Goal: Transaction & Acquisition: Purchase product/service

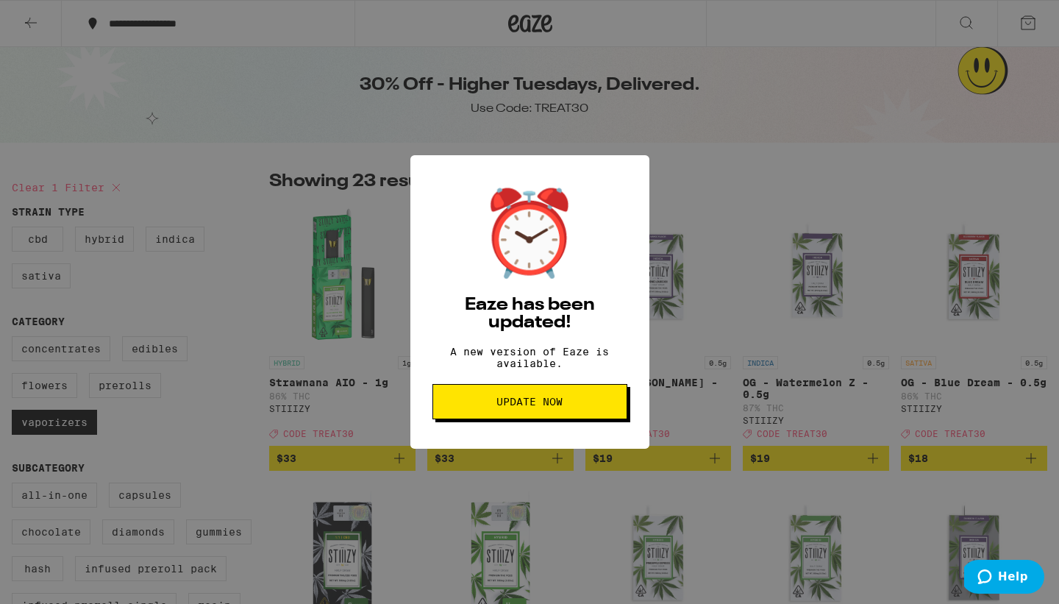
click at [542, 418] on button "Update Now" at bounding box center [529, 401] width 195 height 35
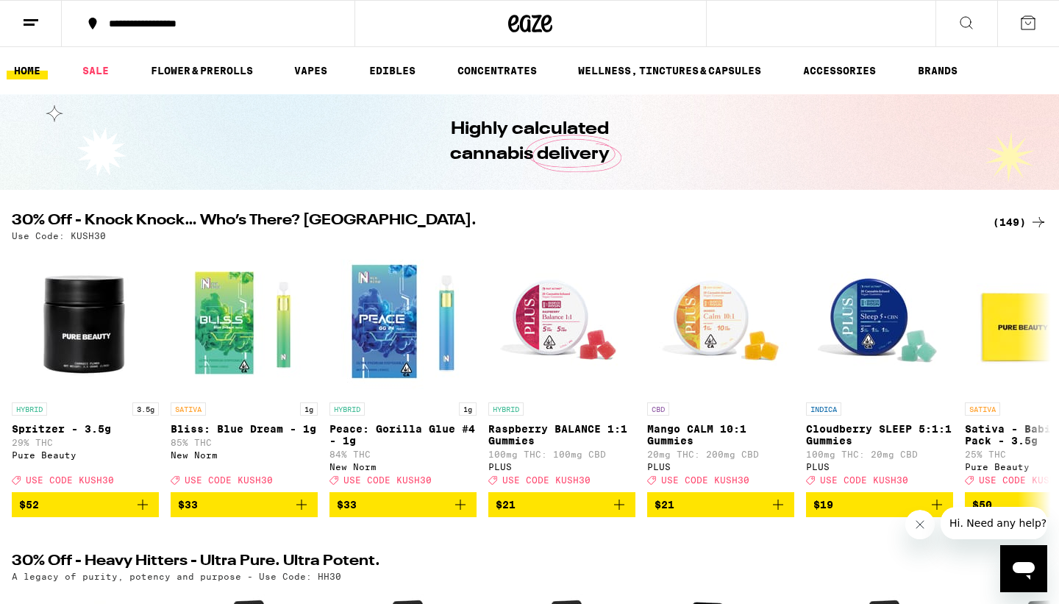
click at [1033, 223] on icon at bounding box center [1039, 222] width 18 height 18
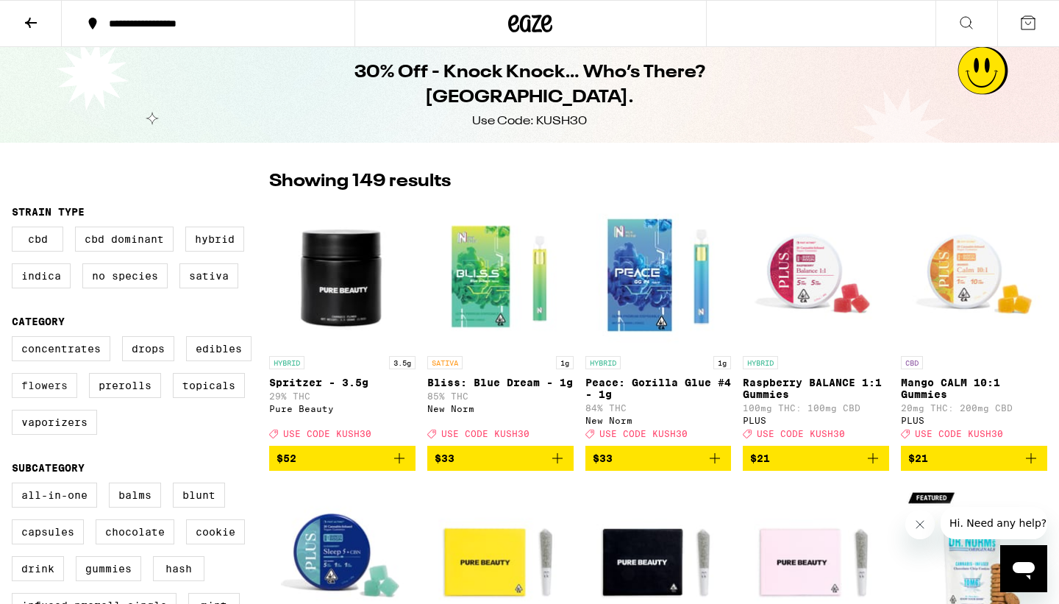
click at [37, 395] on label "Flowers" at bounding box center [44, 385] width 65 height 25
click at [15, 339] on input "Flowers" at bounding box center [15, 338] width 1 height 1
checkbox input "true"
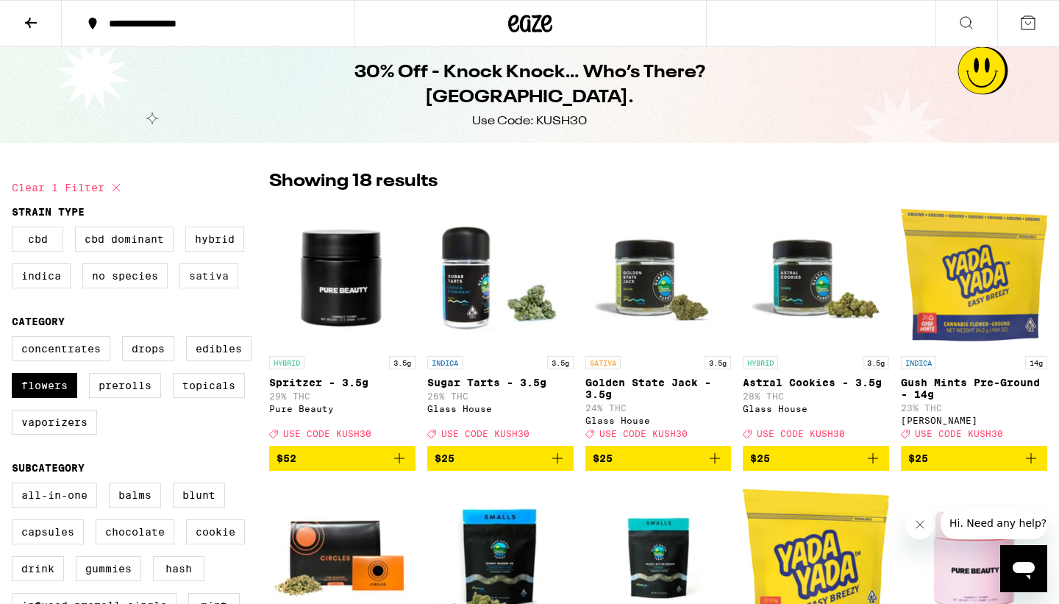
click at [198, 274] on label "Sativa" at bounding box center [208, 275] width 59 height 25
click at [15, 229] on input "Sativa" at bounding box center [15, 229] width 1 height 1
checkbox input "true"
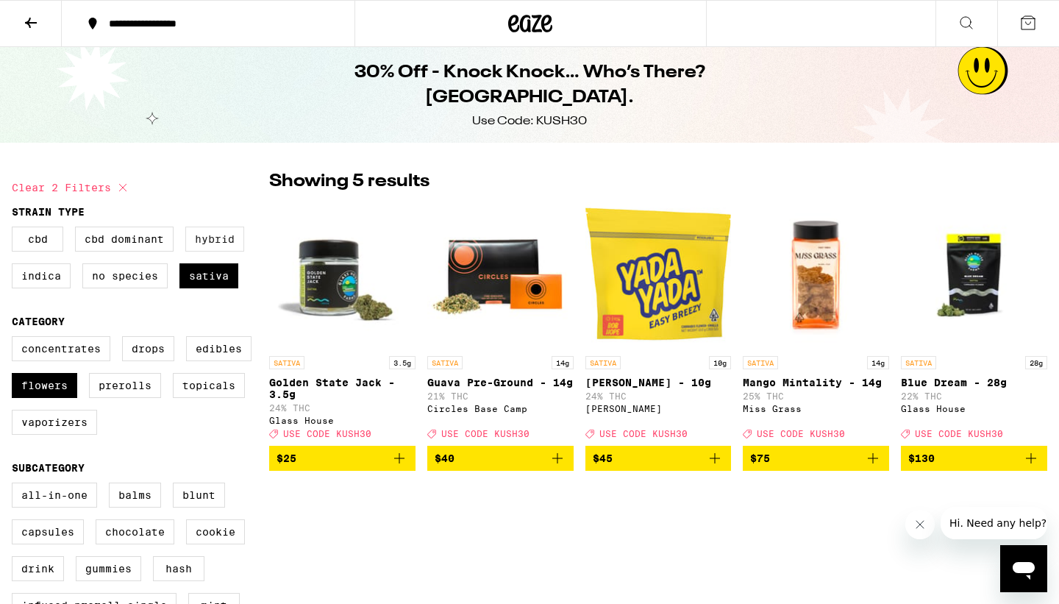
click at [213, 248] on label "Hybrid" at bounding box center [214, 239] width 59 height 25
click at [15, 229] on input "Hybrid" at bounding box center [15, 229] width 1 height 1
checkbox input "true"
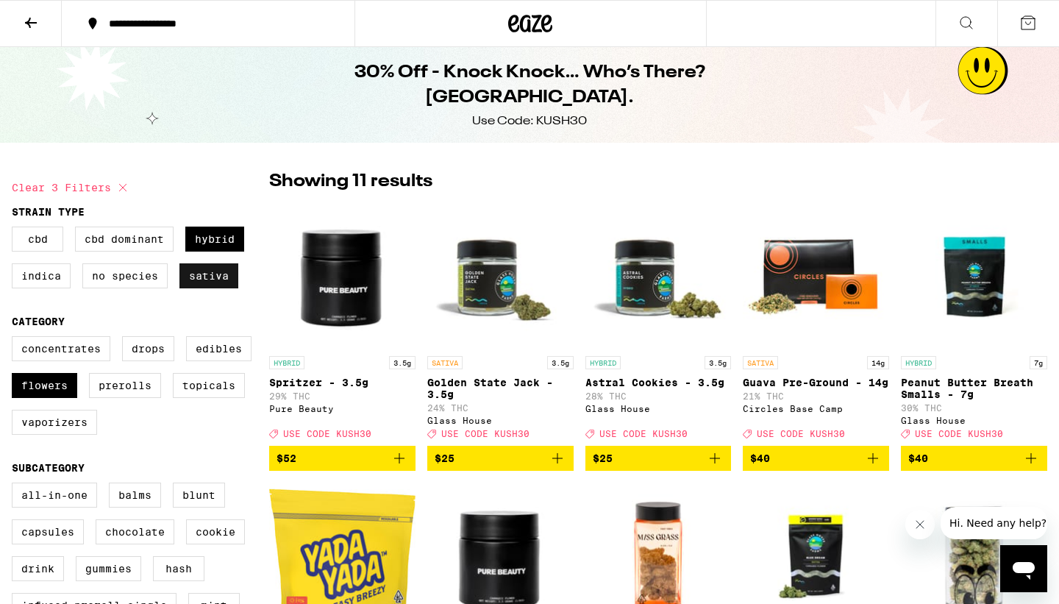
click at [197, 275] on label "Sativa" at bounding box center [208, 275] width 59 height 25
click at [15, 229] on input "Sativa" at bounding box center [15, 229] width 1 height 1
checkbox input "false"
click at [212, 247] on label "Hybrid" at bounding box center [214, 239] width 59 height 25
click at [15, 229] on input "Hybrid" at bounding box center [15, 229] width 1 height 1
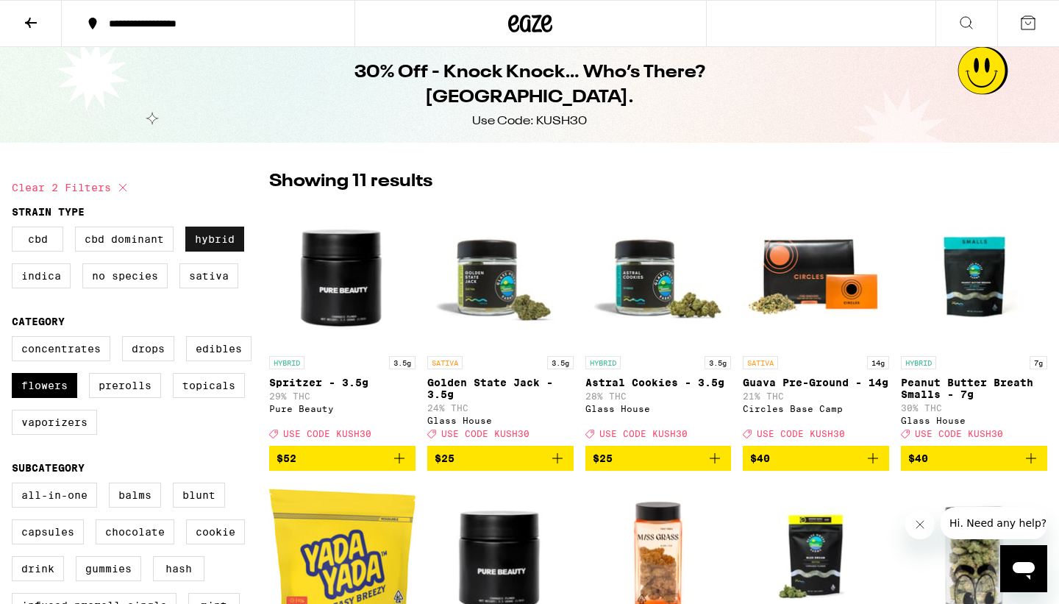
checkbox input "false"
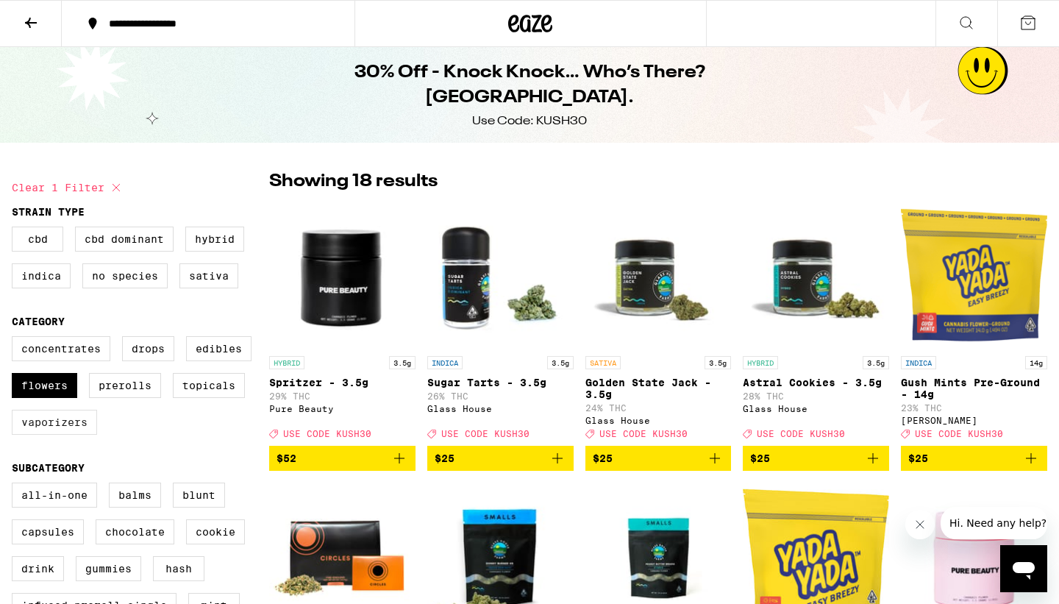
click at [49, 435] on label "Vaporizers" at bounding box center [54, 422] width 85 height 25
click at [15, 339] on input "Vaporizers" at bounding box center [15, 338] width 1 height 1
checkbox input "true"
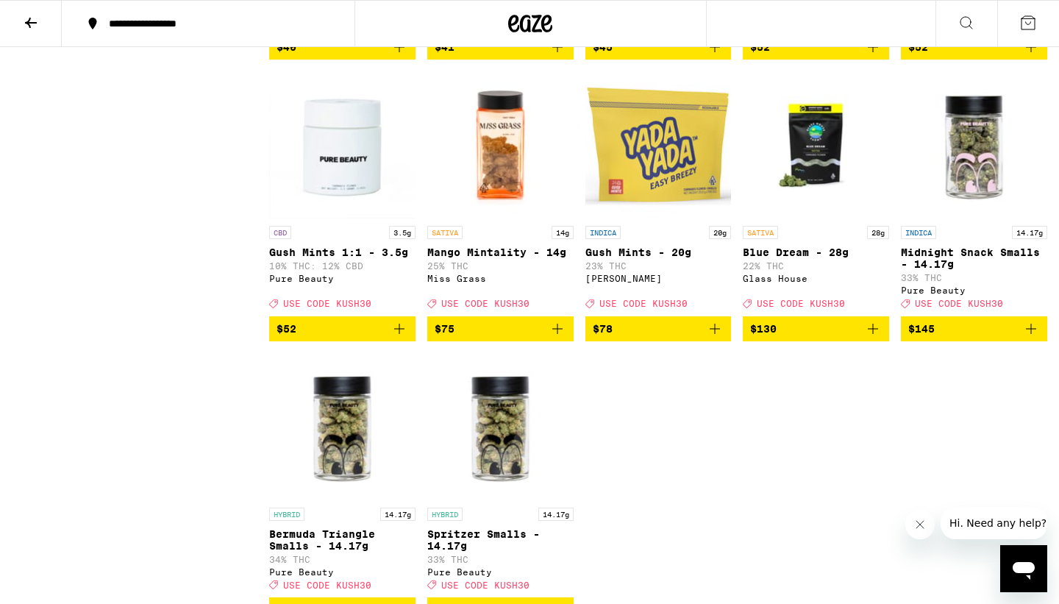
scroll to position [1536, 0]
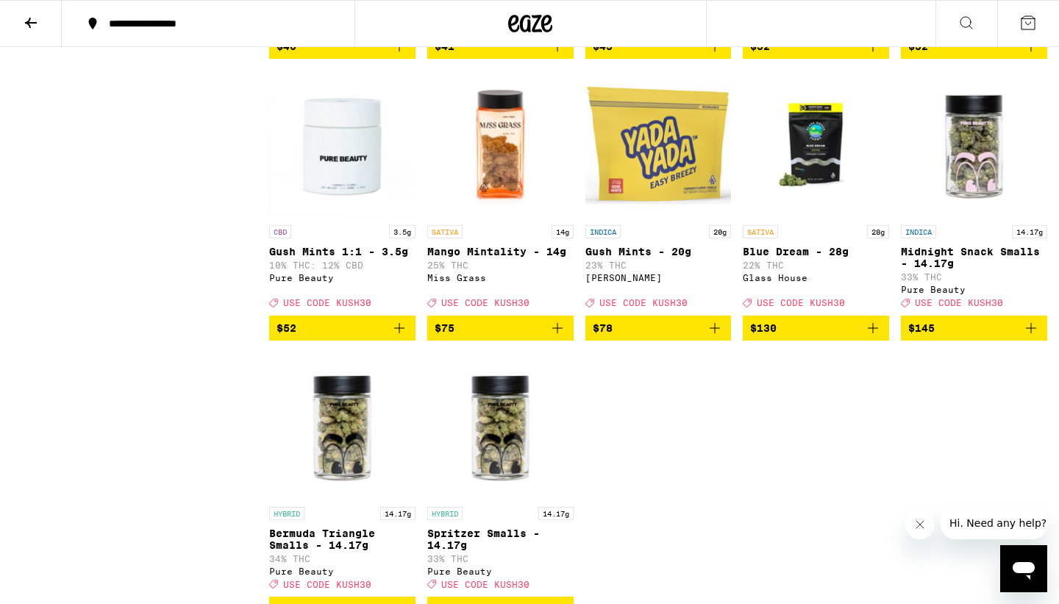
click at [610, 341] on button "$78" at bounding box center [658, 328] width 146 height 25
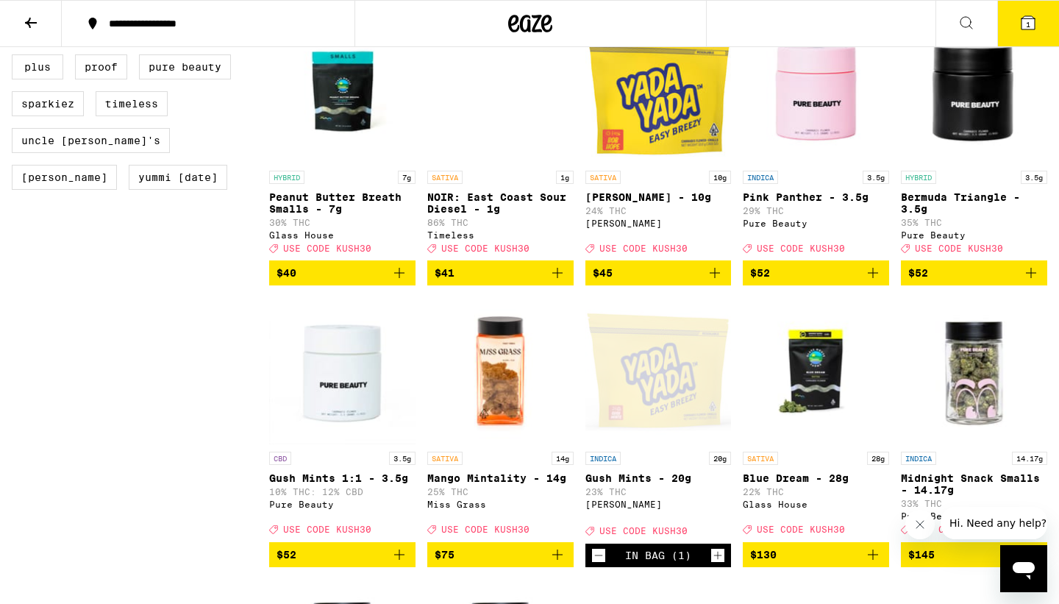
scroll to position [1300, 0]
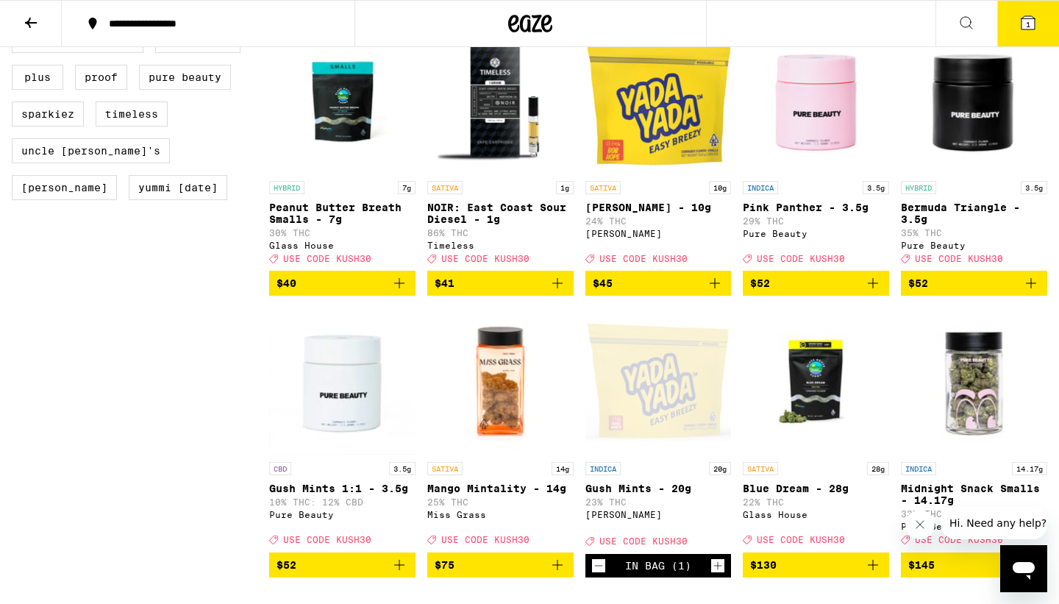
click at [635, 292] on span "$45" at bounding box center [659, 283] width 132 height 18
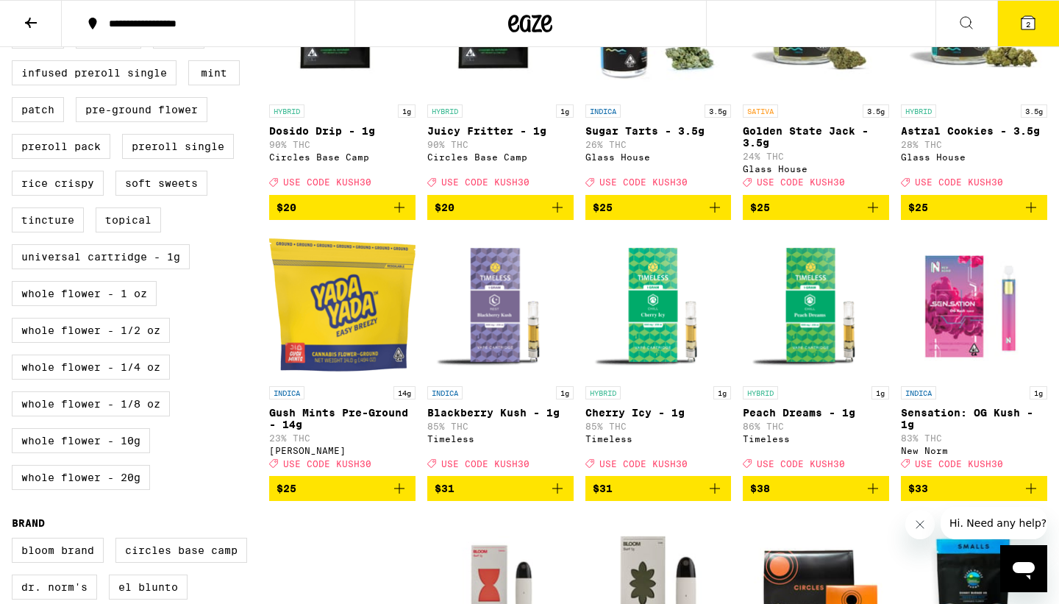
scroll to position [534, 0]
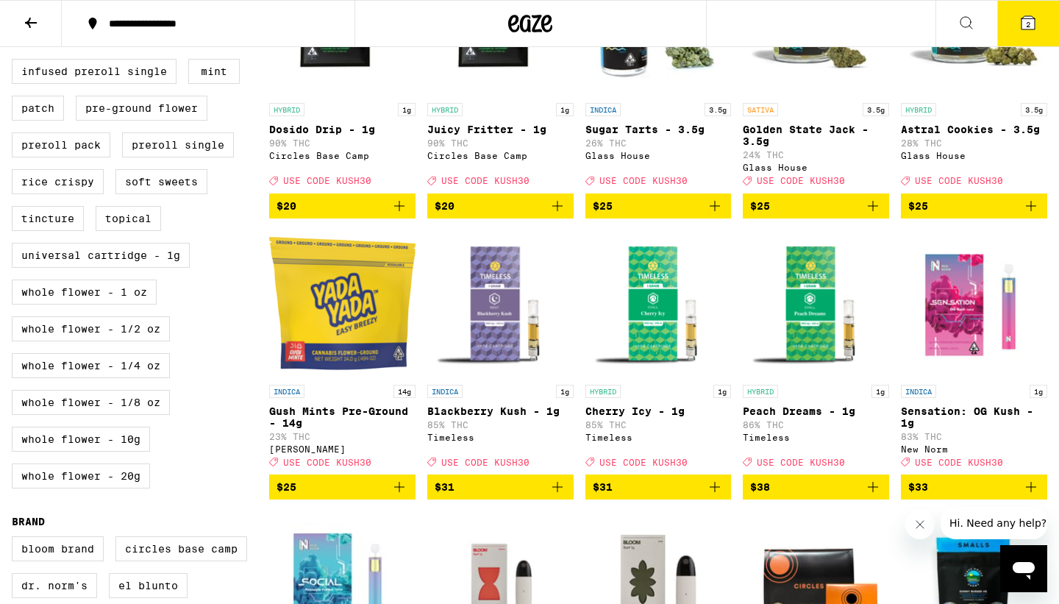
click at [637, 496] on span "$31" at bounding box center [659, 487] width 132 height 18
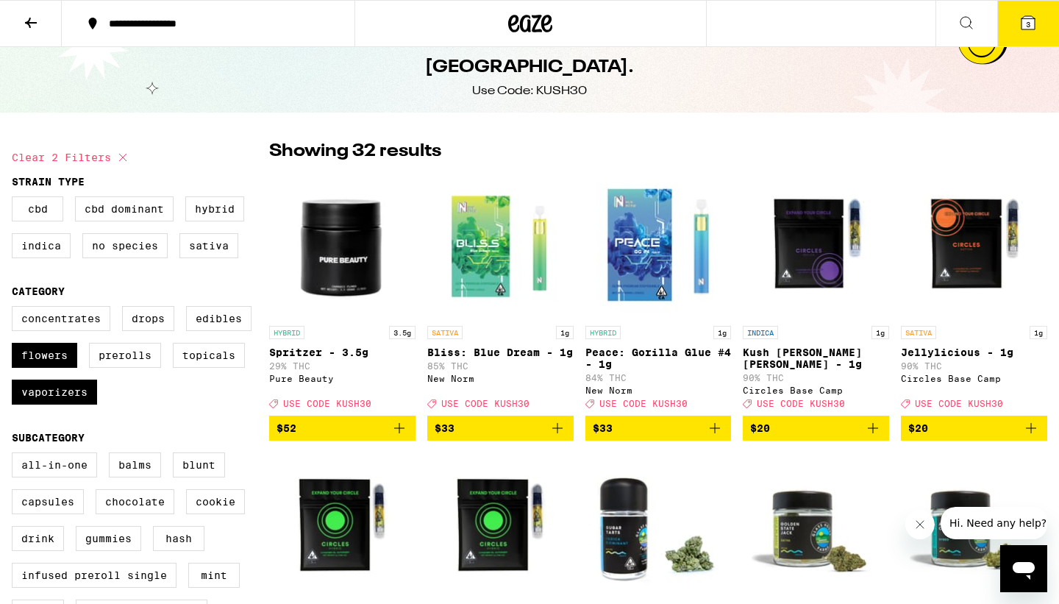
scroll to position [0, 0]
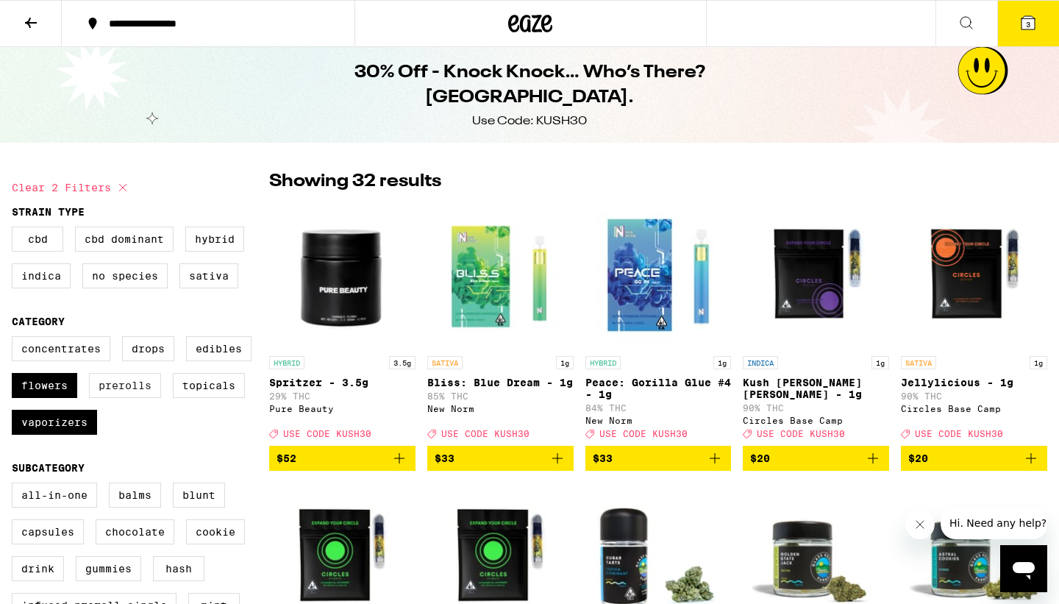
click at [128, 397] on label "Prerolls" at bounding box center [125, 385] width 72 height 25
click at [15, 339] on input "Prerolls" at bounding box center [15, 338] width 1 height 1
checkbox input "true"
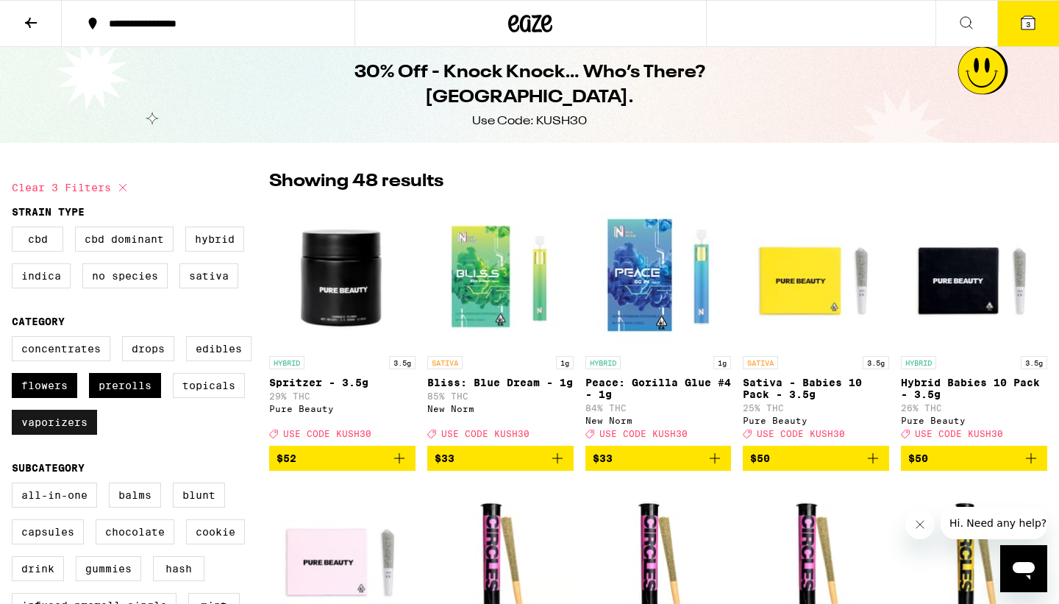
click at [72, 426] on label "Vaporizers" at bounding box center [54, 422] width 85 height 25
click at [15, 339] on input "Vaporizers" at bounding box center [15, 338] width 1 height 1
checkbox input "false"
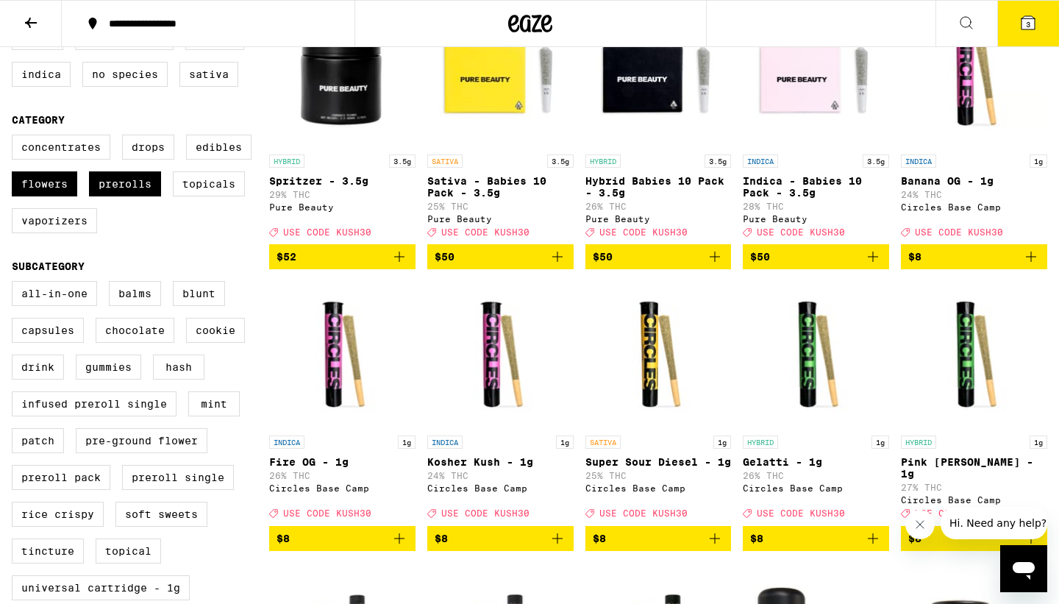
scroll to position [257, 0]
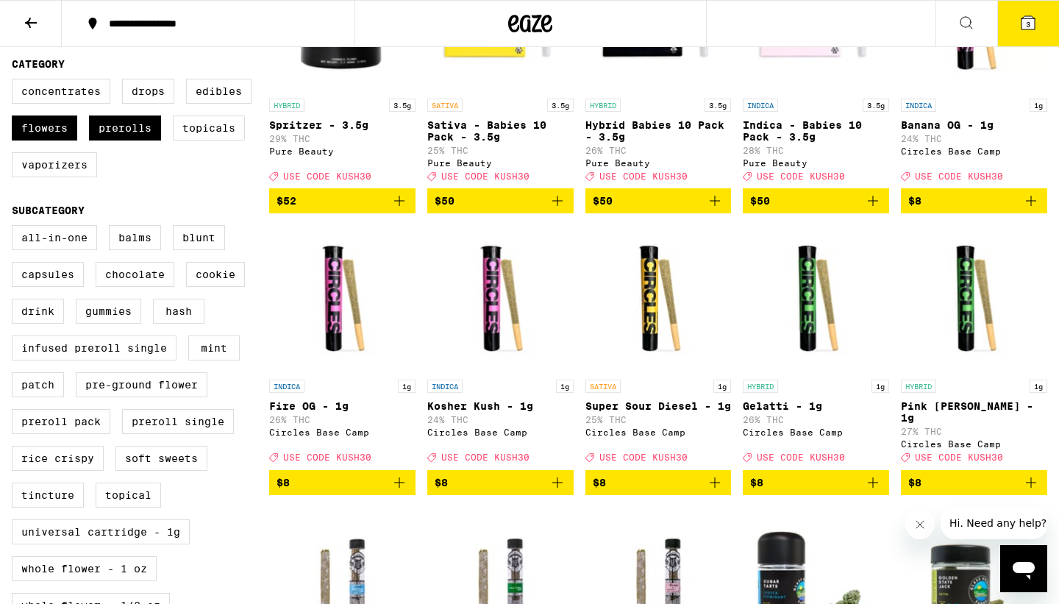
click at [935, 491] on span "$8" at bounding box center [974, 483] width 132 height 18
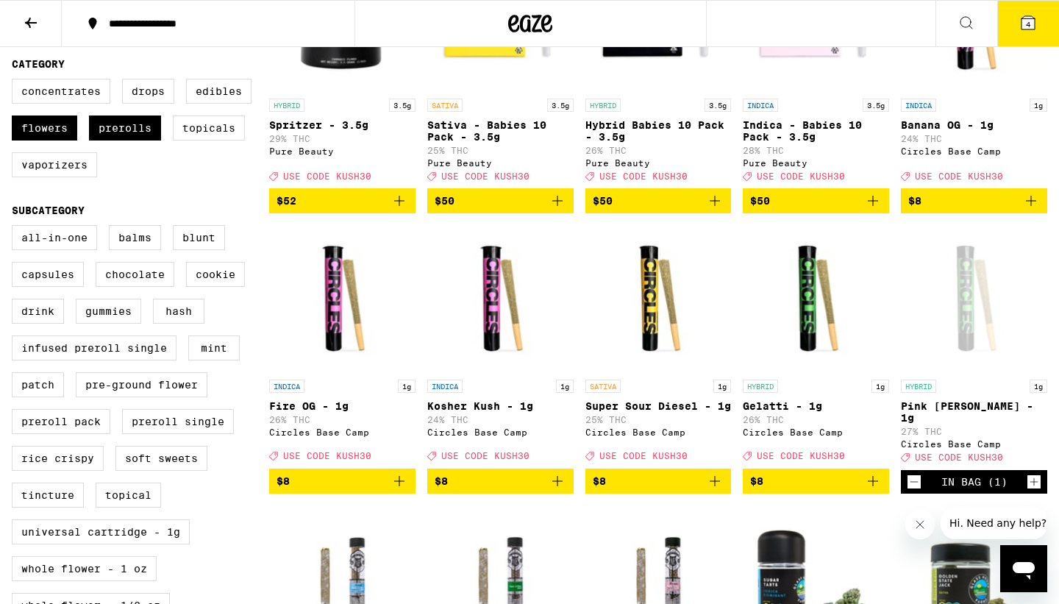
click at [1011, 32] on button "4" at bounding box center [1028, 24] width 62 height 46
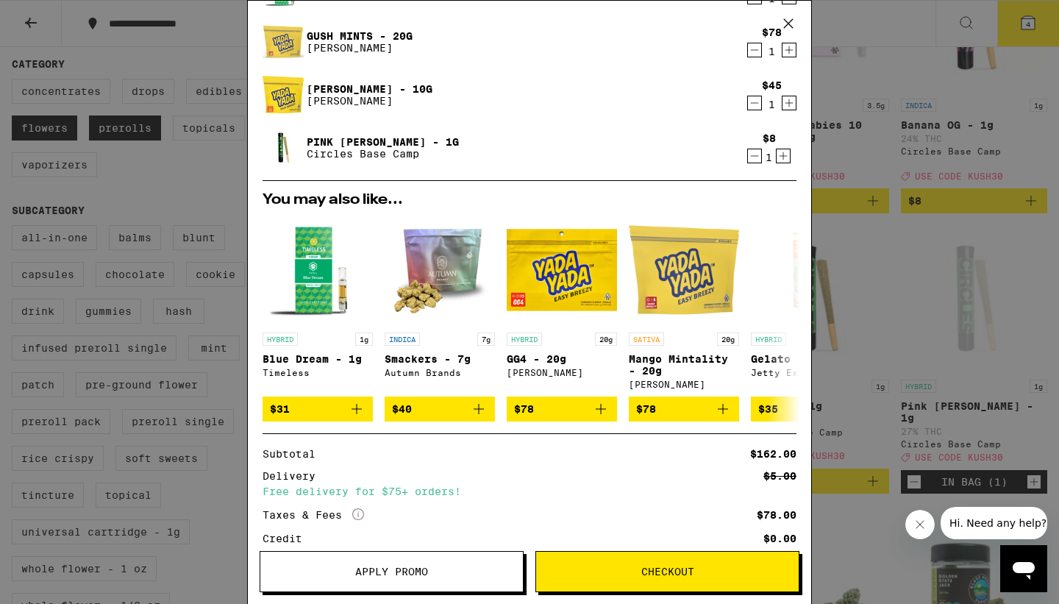
scroll to position [190, 0]
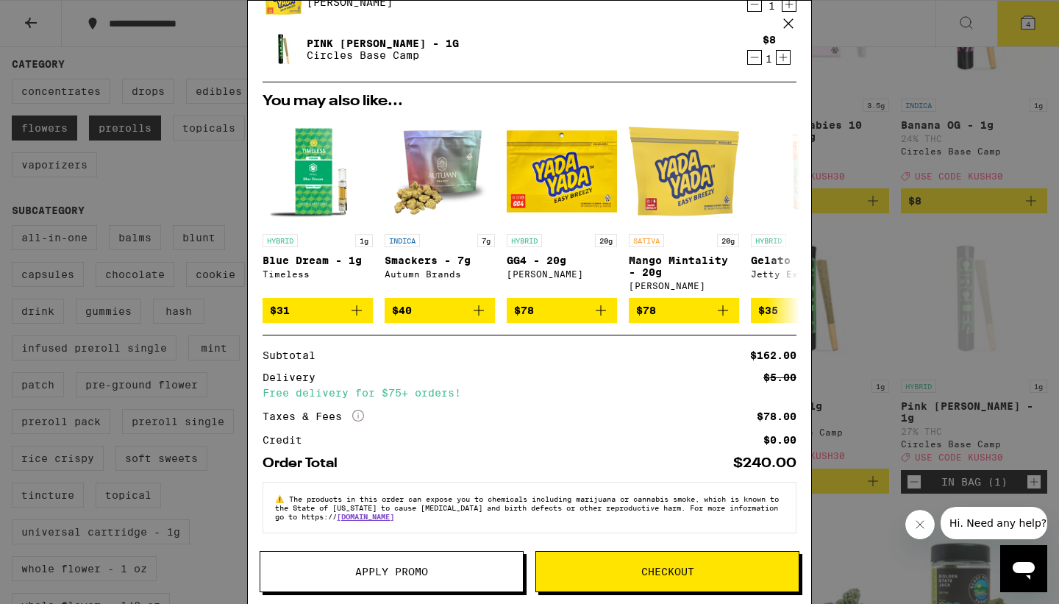
click at [417, 570] on span "Apply Promo" at bounding box center [391, 571] width 73 height 10
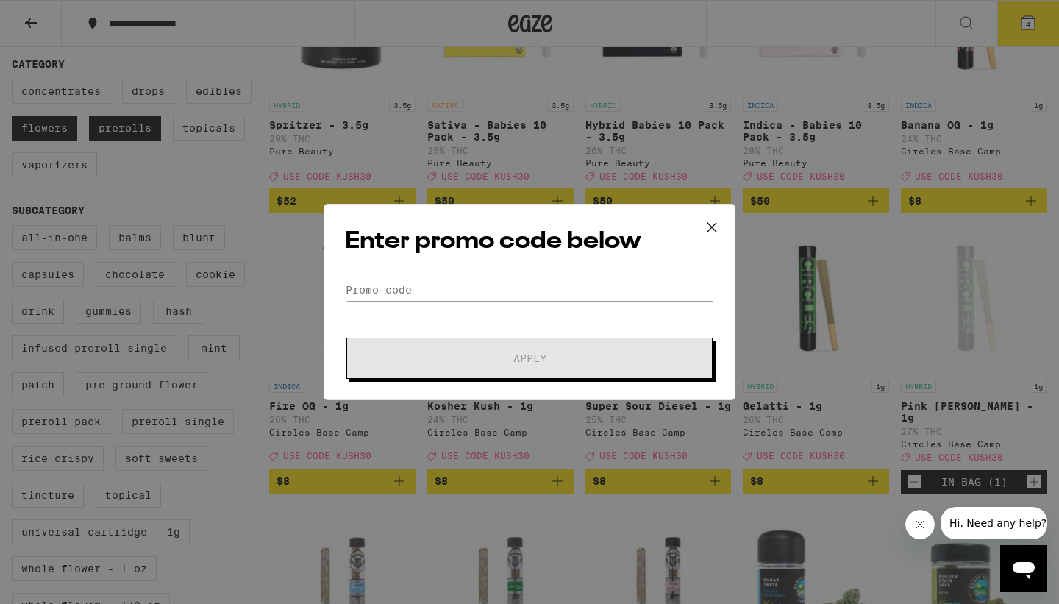
click at [466, 275] on div "Enter promo code below Promo Code Apply" at bounding box center [530, 302] width 412 height 196
click at [460, 293] on input "Promo Code" at bounding box center [529, 290] width 369 height 22
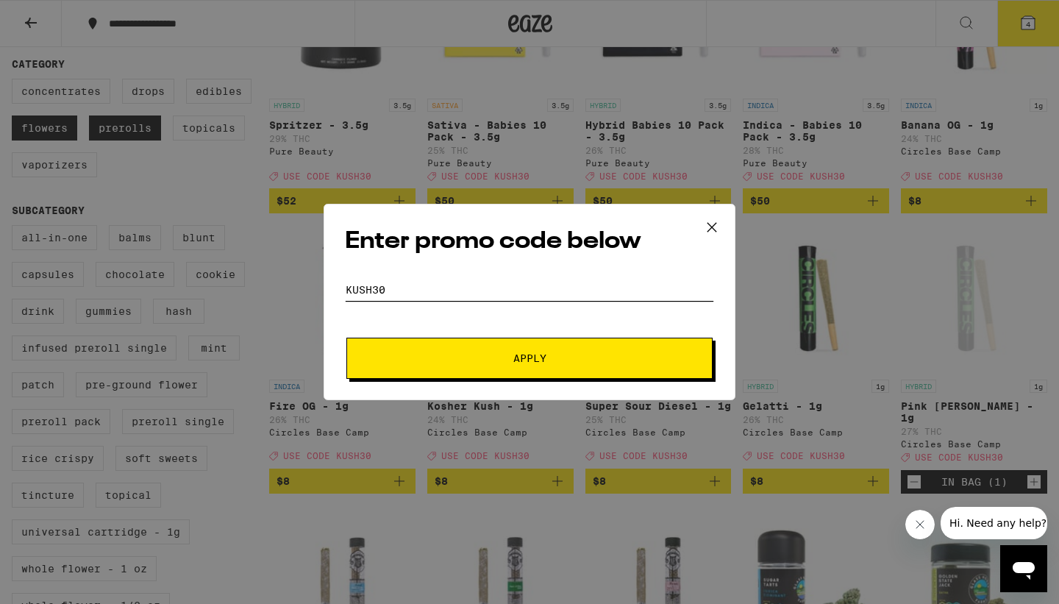
type input "kush30"
click at [346, 338] on button "Apply" at bounding box center [529, 358] width 366 height 41
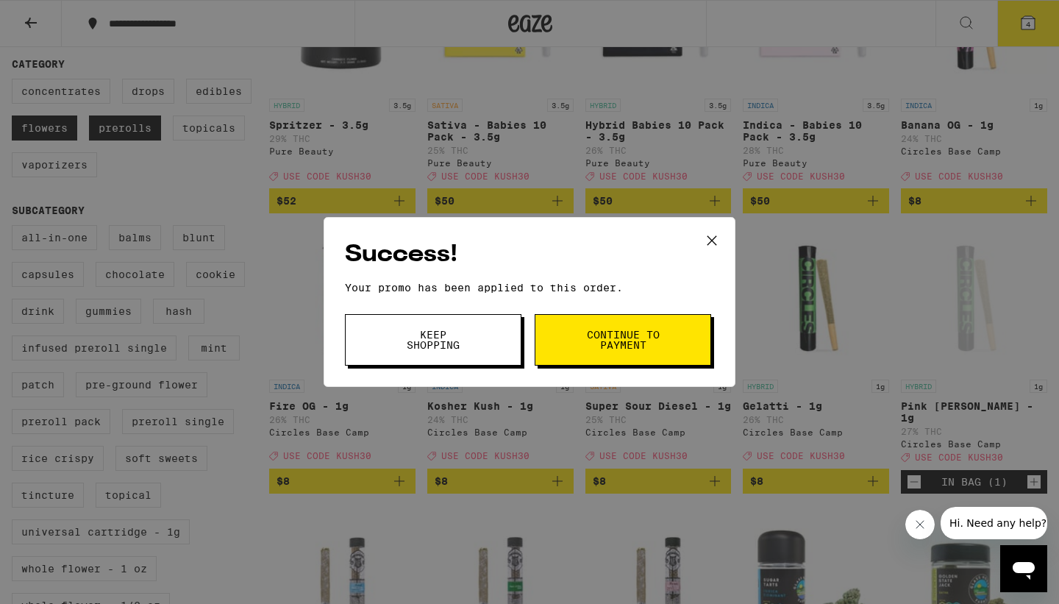
click at [389, 332] on button "Keep Shopping" at bounding box center [433, 339] width 177 height 51
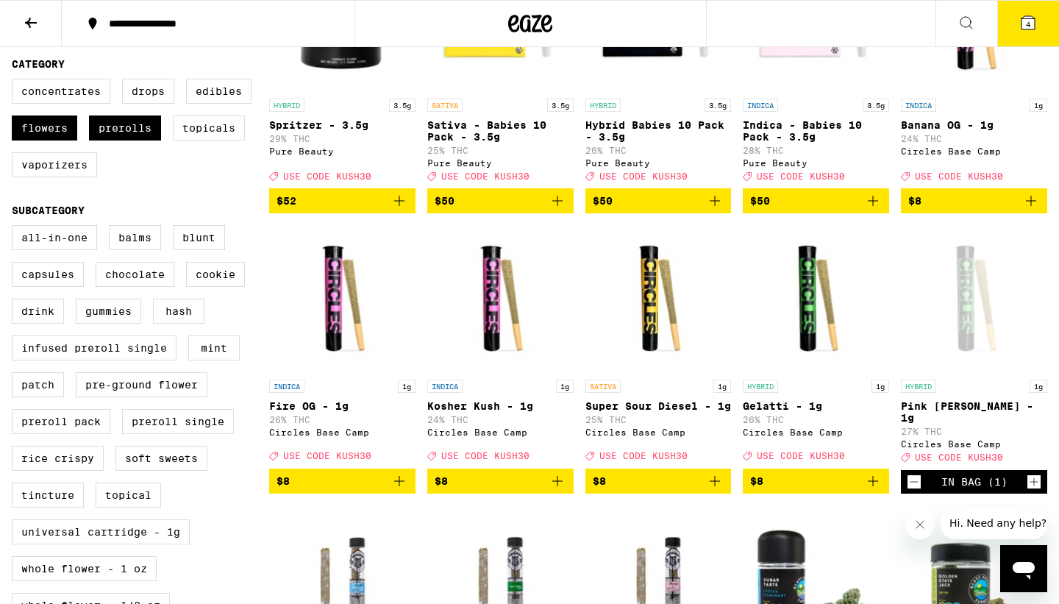
click at [1006, 10] on button "4" at bounding box center [1028, 24] width 62 height 46
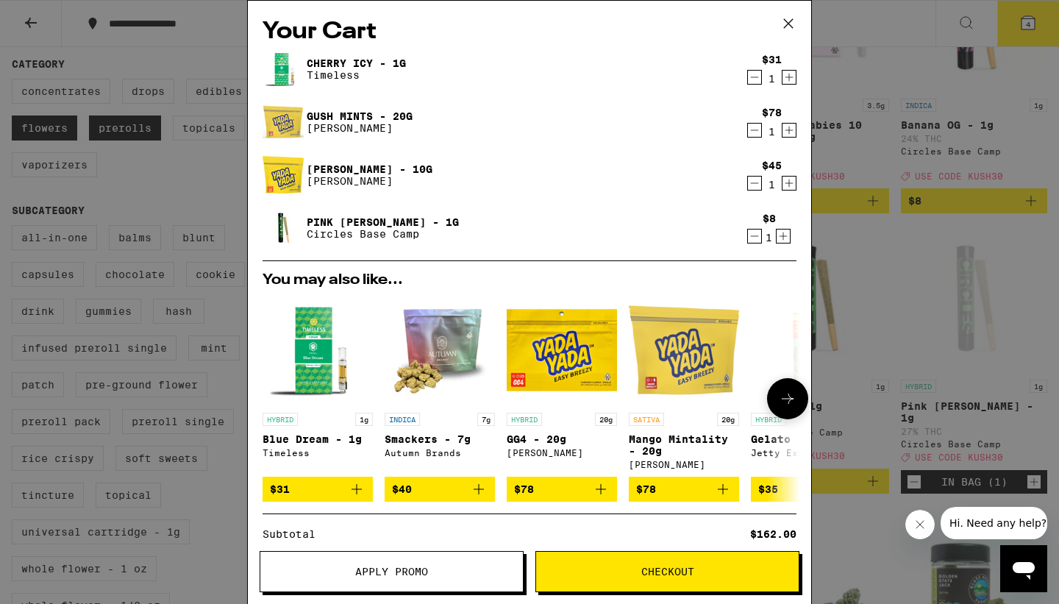
click at [780, 390] on button at bounding box center [787, 398] width 41 height 41
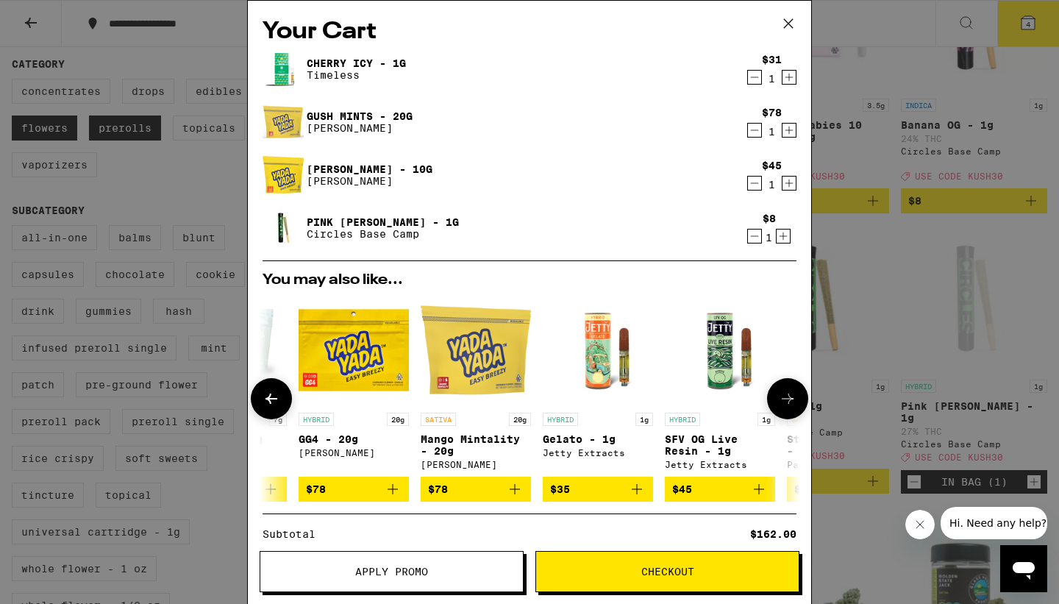
scroll to position [0, 374]
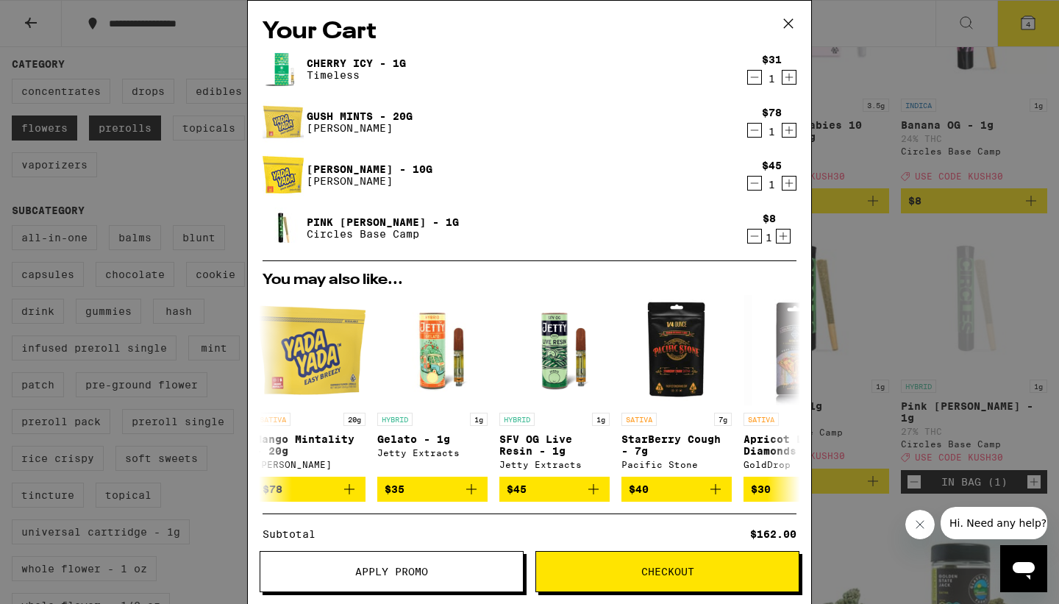
click at [787, 28] on icon at bounding box center [788, 24] width 22 height 22
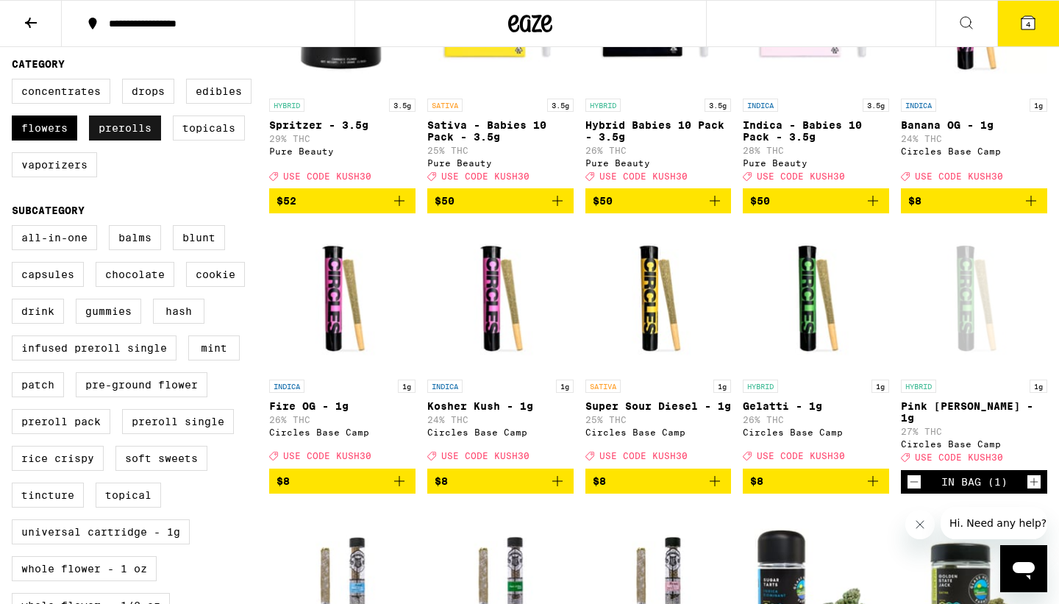
click at [154, 135] on label "Prerolls" at bounding box center [125, 127] width 72 height 25
click at [15, 82] on input "Prerolls" at bounding box center [15, 81] width 1 height 1
checkbox input "false"
